Goal: Navigation & Orientation: Find specific page/section

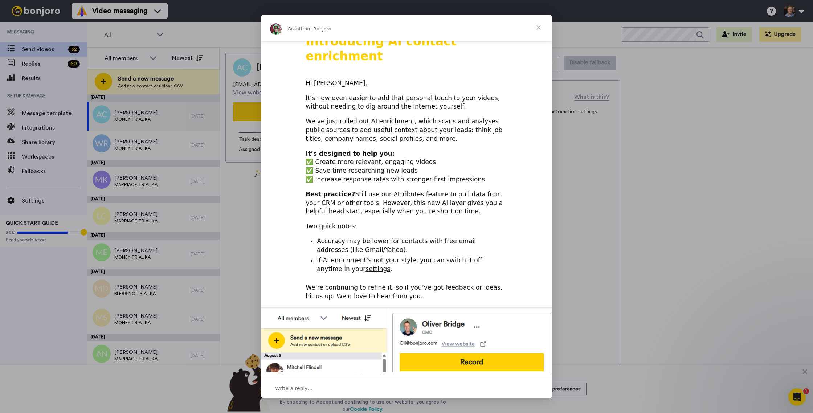
scroll to position [4, 0]
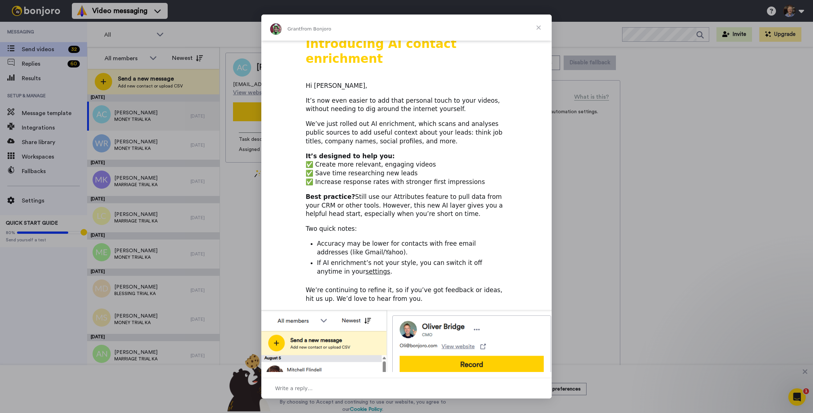
click at [536, 27] on span "Close" at bounding box center [538, 28] width 26 height 26
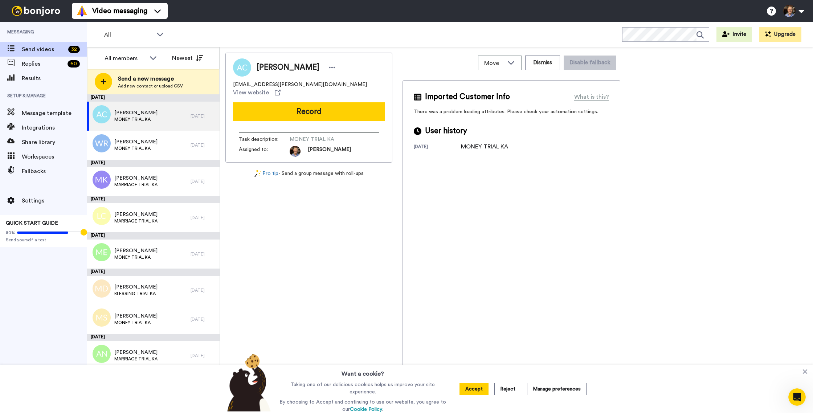
click at [318, 260] on div "[PERSON_NAME] [EMAIL_ADDRESS][PERSON_NAME][DOMAIN_NAME] View website Record Tas…" at bounding box center [308, 232] width 167 height 358
click at [477, 391] on button "Accept" at bounding box center [473, 389] width 29 height 12
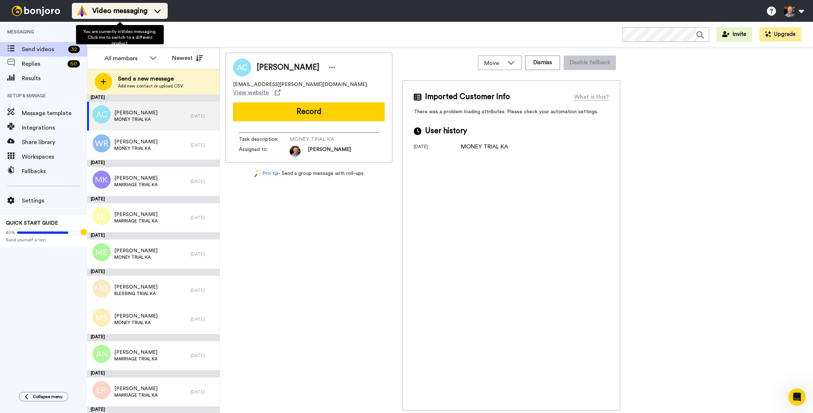
click at [158, 9] on icon at bounding box center [158, 10] width 12 height 7
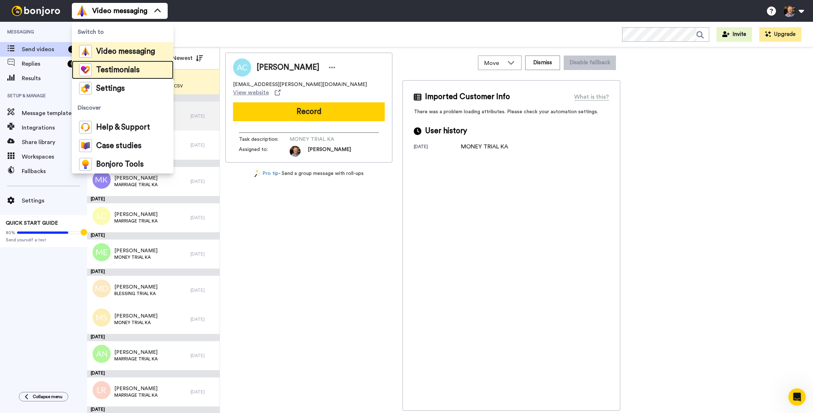
click at [133, 70] on span "Testimonials" at bounding box center [118, 69] width 44 height 7
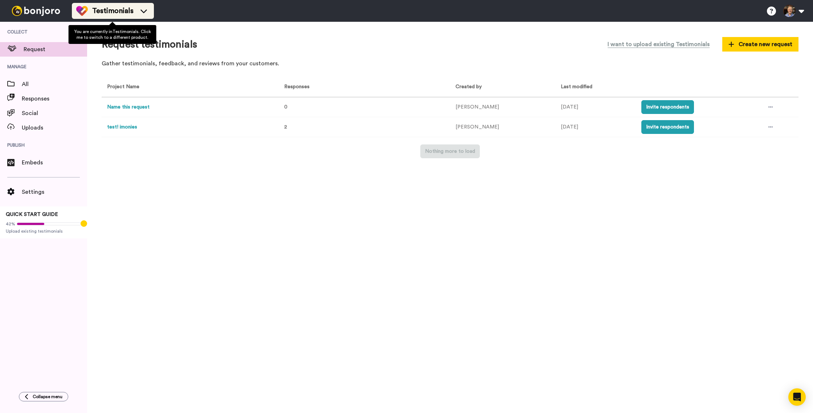
click at [138, 7] on icon at bounding box center [144, 10] width 12 height 7
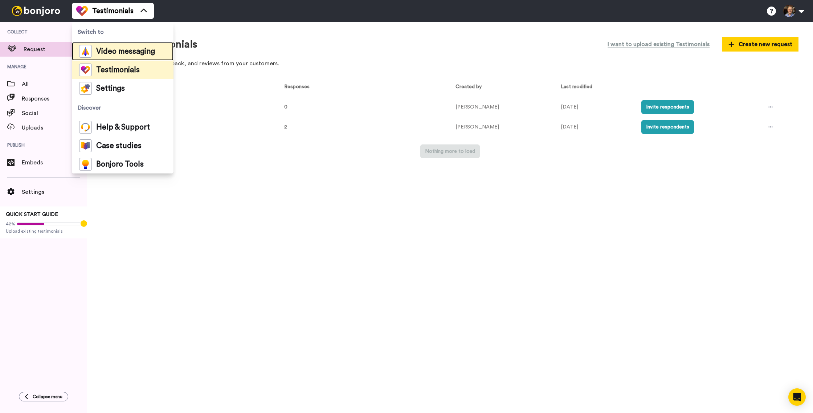
click at [128, 51] on span "Video messaging" at bounding box center [125, 51] width 59 height 7
